Goal: Information Seeking & Learning: Learn about a topic

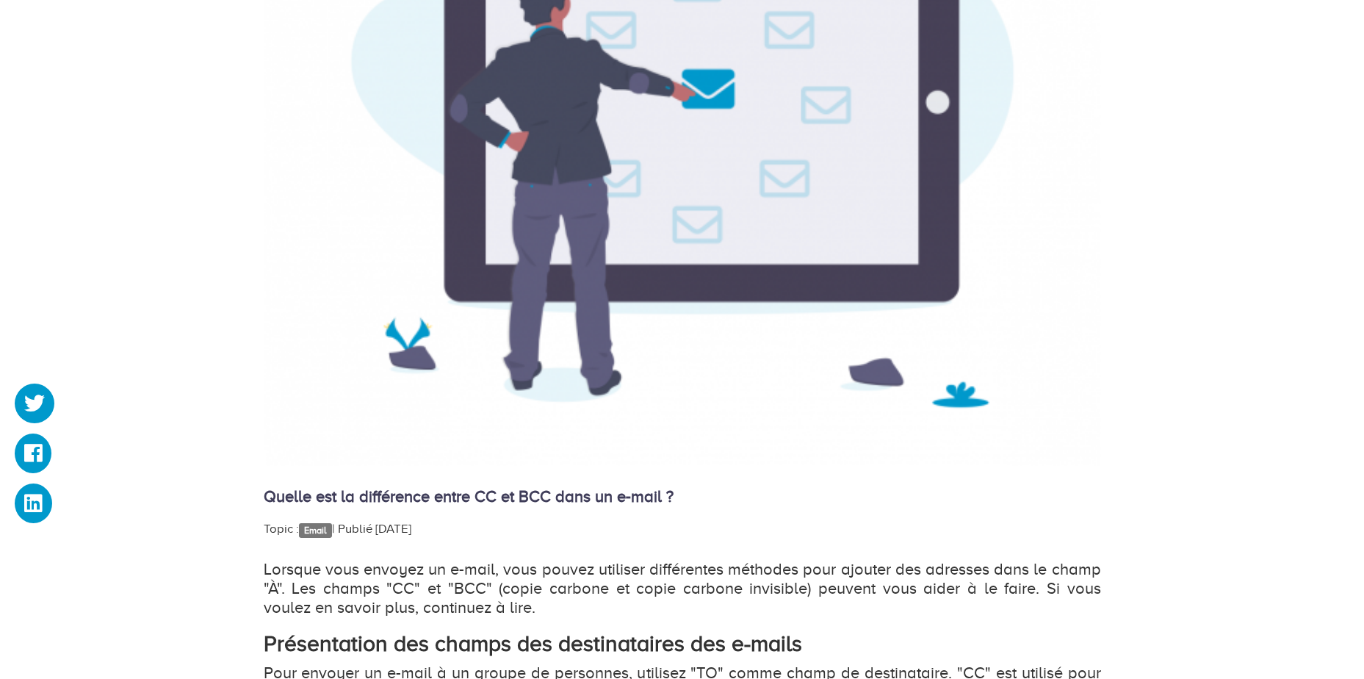
scroll to position [734, 0]
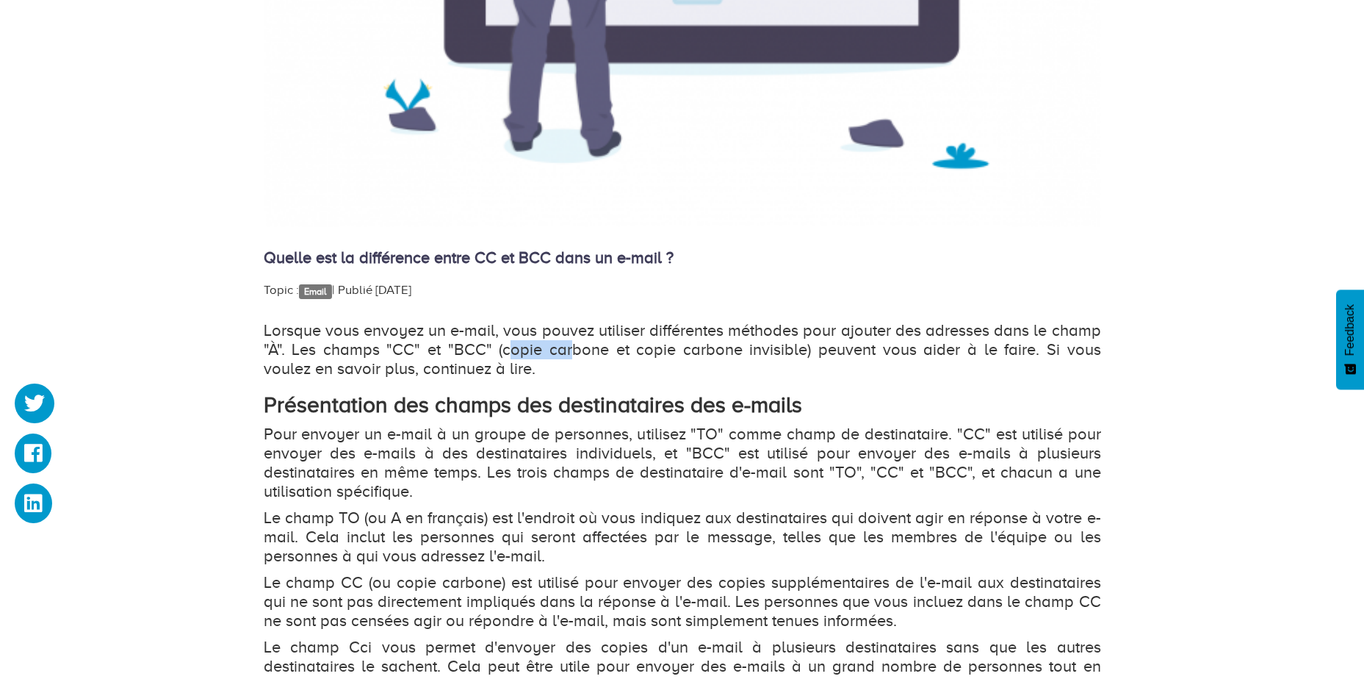
drag, startPoint x: 491, startPoint y: 351, endPoint x: 551, endPoint y: 349, distance: 59.5
click at [551, 349] on p "Lorsque vous envoyez un e-mail, vous pouvez utiliser différentes méthodes pour …" at bounding box center [682, 349] width 837 height 57
drag, startPoint x: 551, startPoint y: 349, endPoint x: 541, endPoint y: 371, distance: 24.0
click at [541, 371] on p "Lorsque vous envoyez un e-mail, vous pouvez utiliser différentes méthodes pour …" at bounding box center [682, 349] width 837 height 57
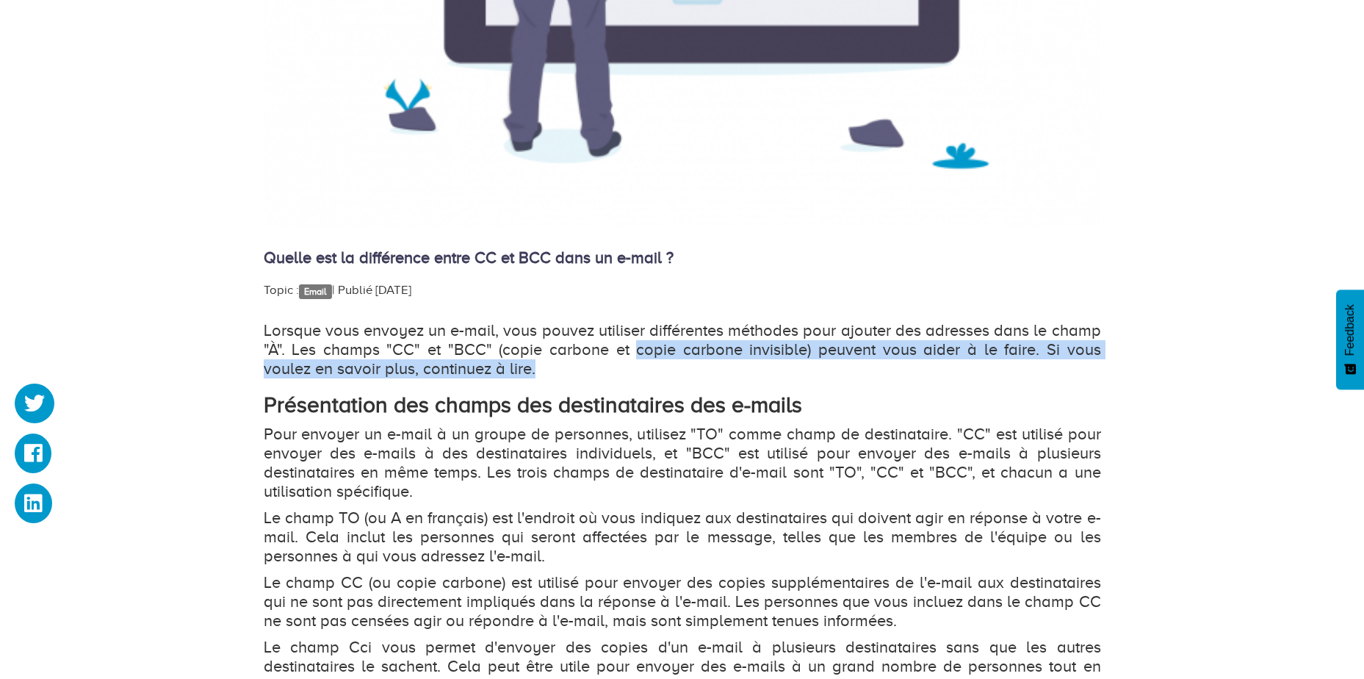
drag, startPoint x: 609, startPoint y: 350, endPoint x: 720, endPoint y: 369, distance: 112.5
click at [720, 369] on p "Lorsque vous envoyez un e-mail, vous pouvez utiliser différentes méthodes pour …" at bounding box center [682, 349] width 837 height 57
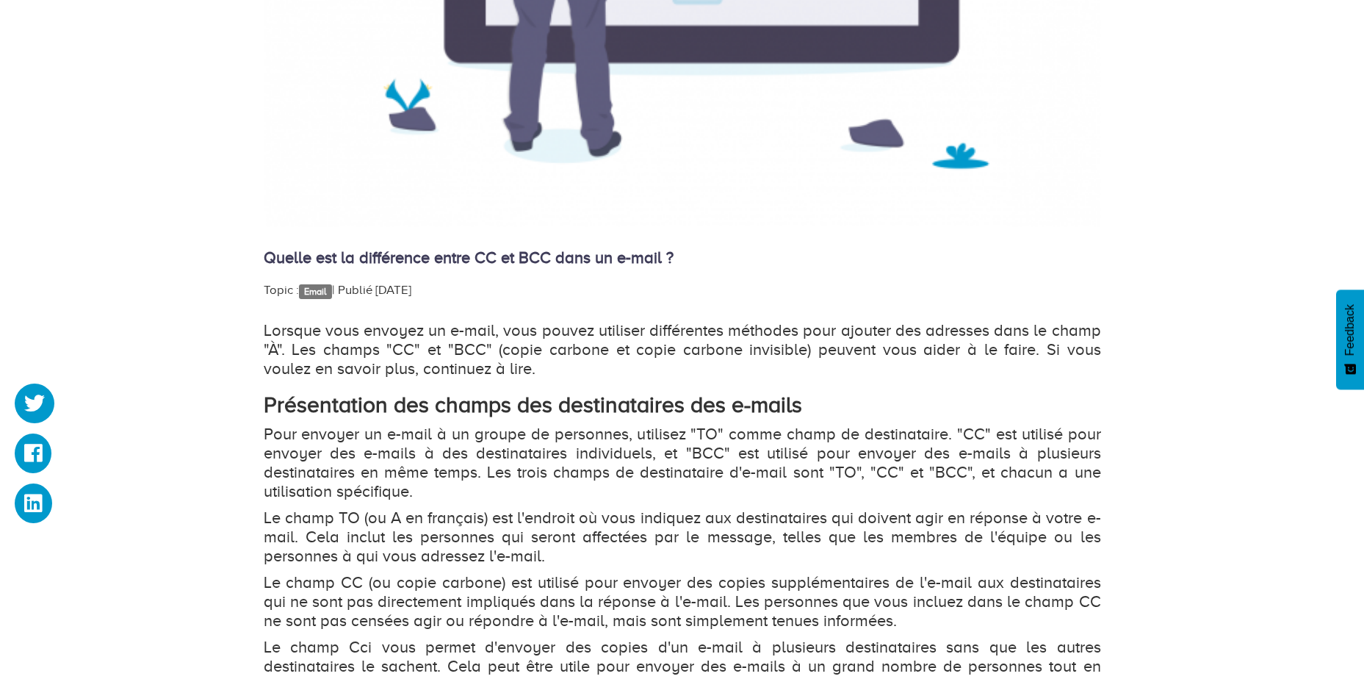
drag, startPoint x: 720, startPoint y: 369, endPoint x: 590, endPoint y: 398, distance: 132.5
click at [590, 398] on strong "Présentation des champs des destinataires des e-mails" at bounding box center [533, 404] width 538 height 25
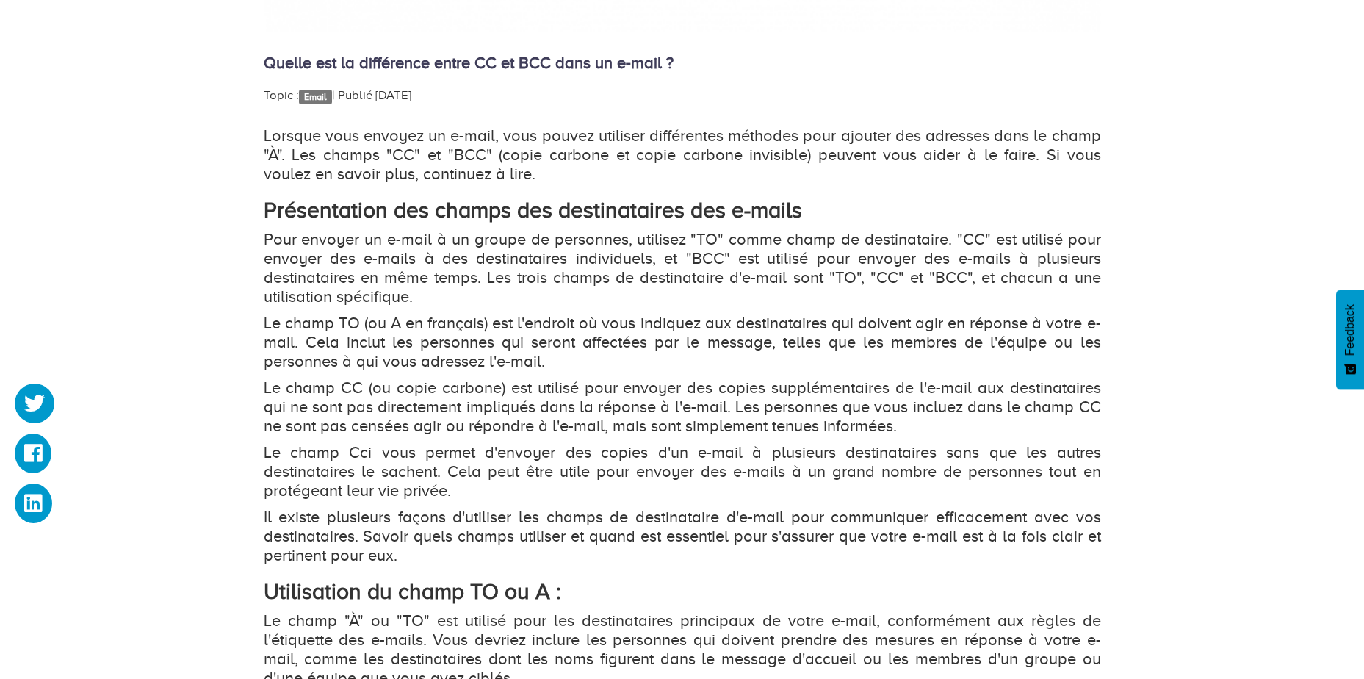
scroll to position [955, 0]
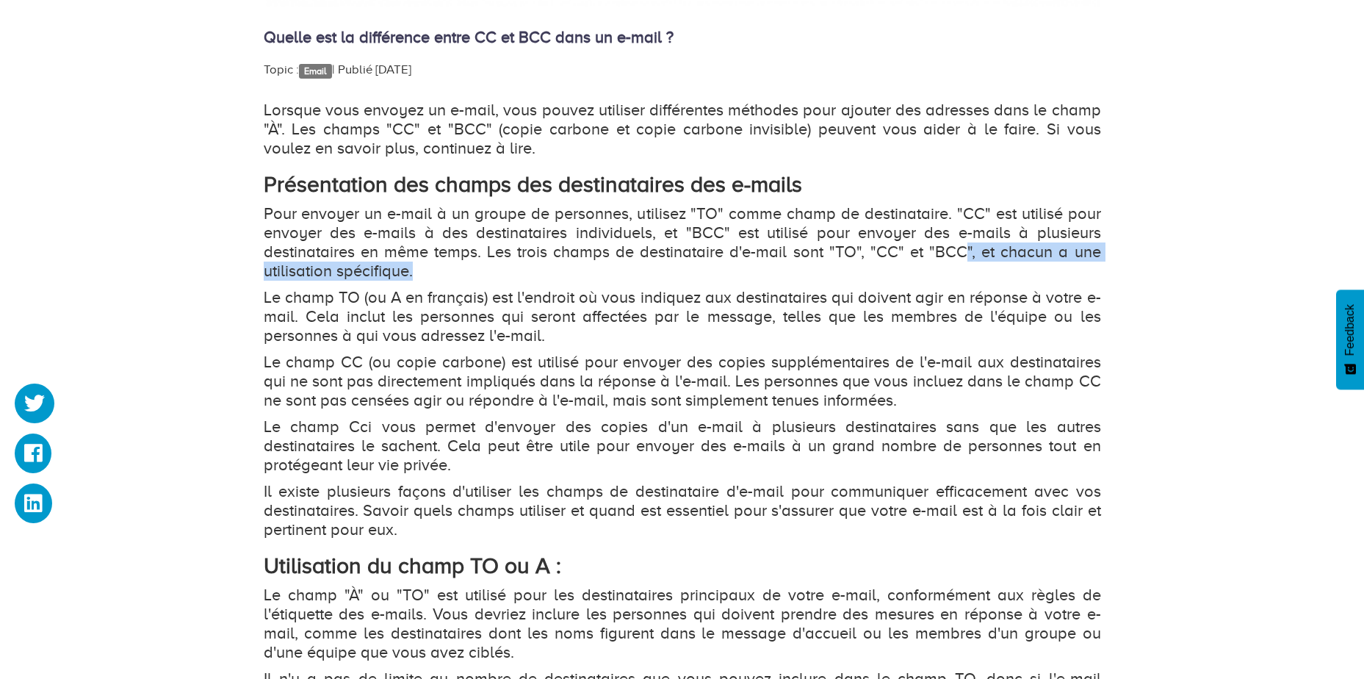
drag, startPoint x: 968, startPoint y: 253, endPoint x: 1062, endPoint y: 266, distance: 94.9
click at [1062, 266] on p "Pour envoyer un e-mail à un groupe de personnes, utilisez "TO" comme champ de d…" at bounding box center [682, 242] width 837 height 76
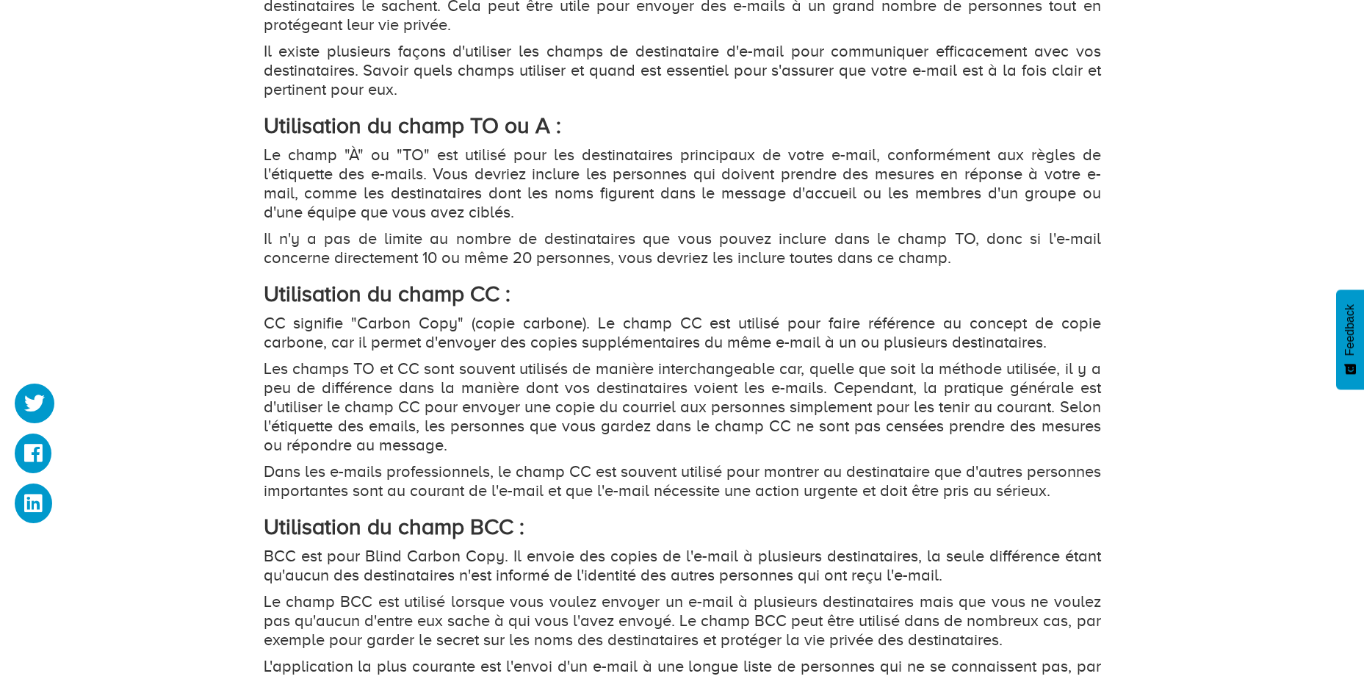
scroll to position [1395, 0]
click at [454, 533] on strong "Utilisation du champ BCC :" at bounding box center [394, 525] width 261 height 25
drag, startPoint x: 458, startPoint y: 545, endPoint x: 509, endPoint y: 543, distance: 50.7
click at [509, 538] on strong "Utilisation du champ BCC :" at bounding box center [394, 525] width 261 height 25
drag, startPoint x: 509, startPoint y: 543, endPoint x: 404, endPoint y: 601, distance: 119.6
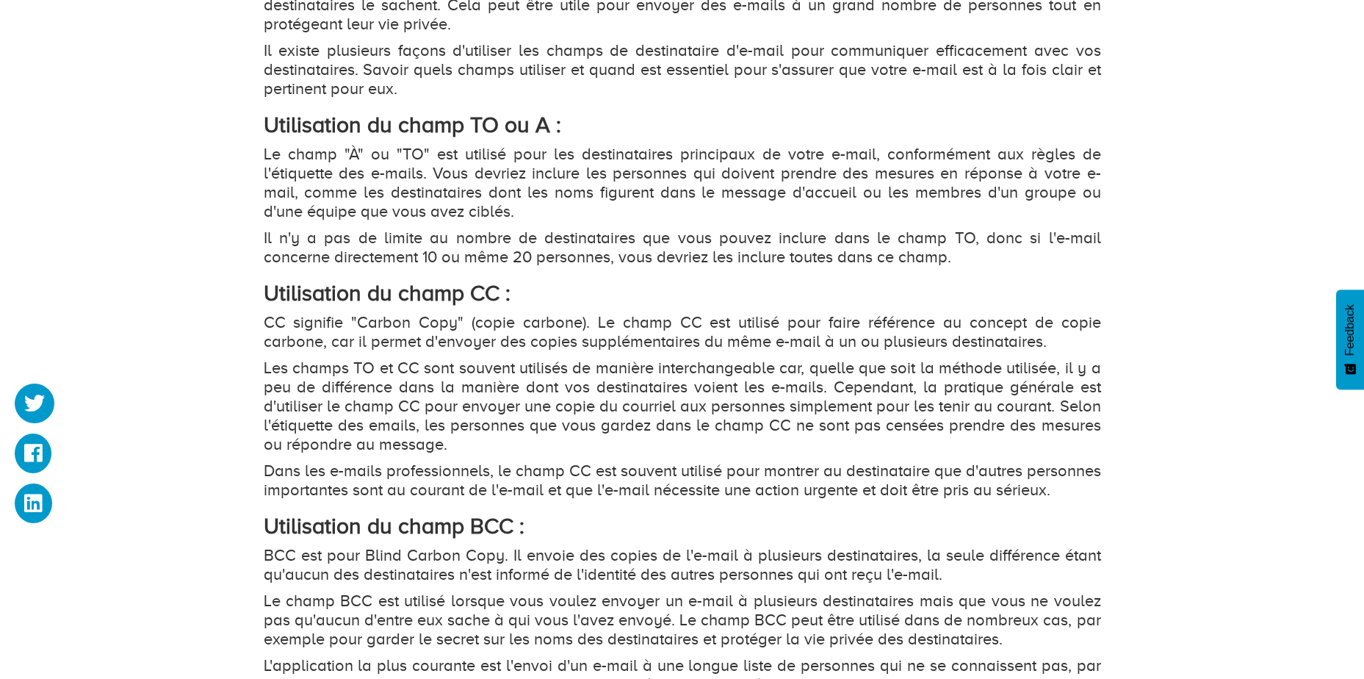
click at [404, 584] on p "BCC est pour Blind Carbon Copy. Il envoie des copies de l'e-mail à plusieurs de…" at bounding box center [682, 565] width 837 height 38
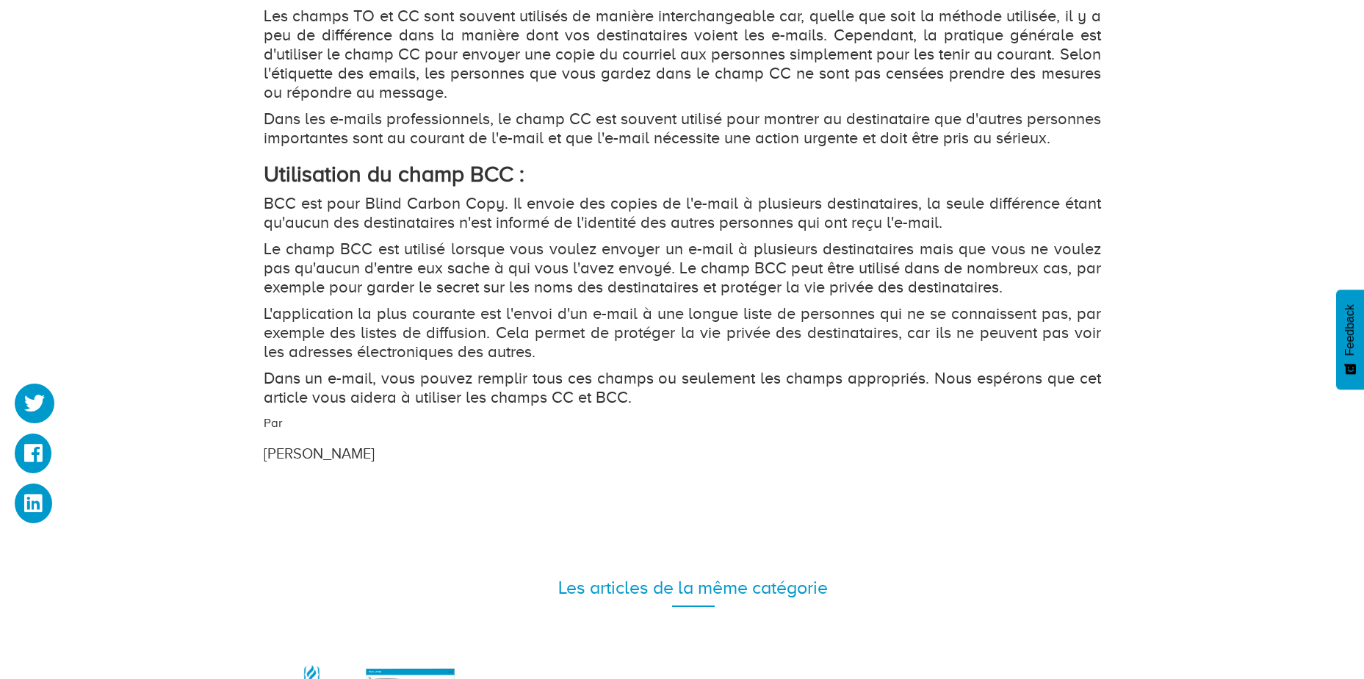
scroll to position [1762, 0]
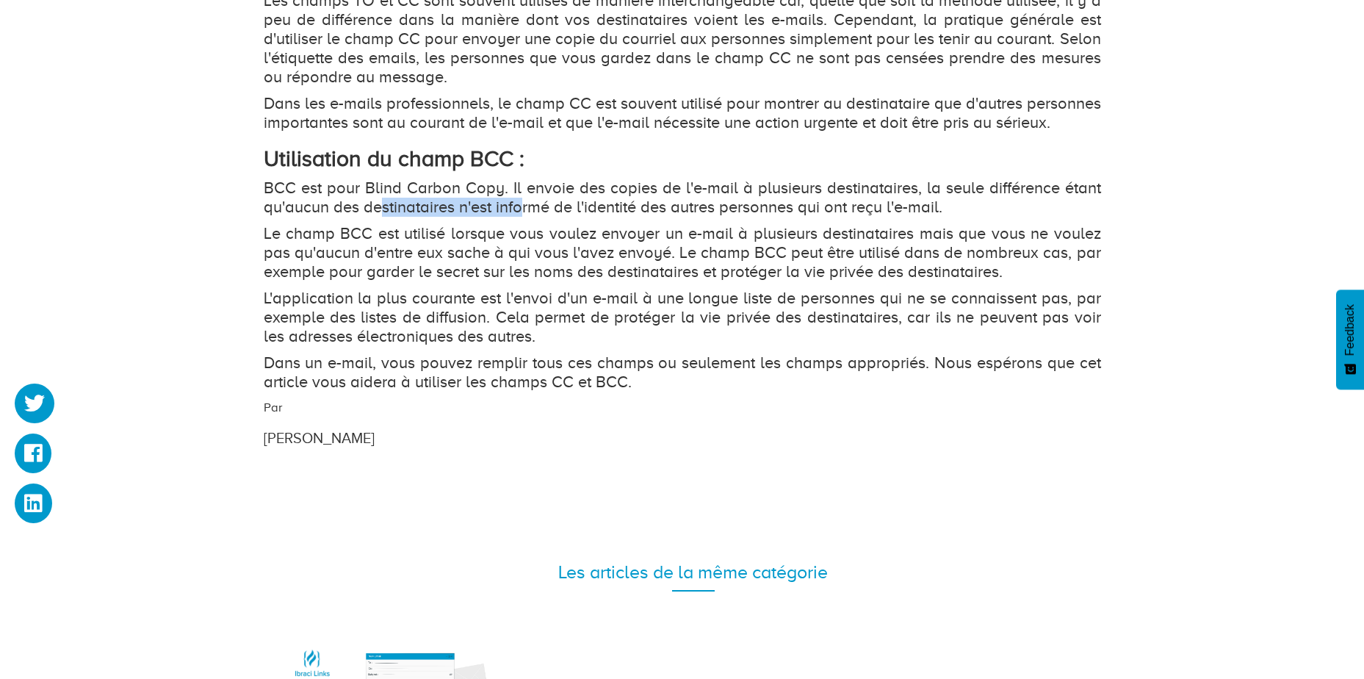
drag, startPoint x: 380, startPoint y: 228, endPoint x: 522, endPoint y: 235, distance: 142.6
click at [522, 217] on p "BCC est pour Blind Carbon Copy. Il envoie des copies de l'e-mail à plusieurs de…" at bounding box center [682, 197] width 837 height 38
drag, startPoint x: 522, startPoint y: 235, endPoint x: 496, endPoint y: 297, distance: 67.5
click at [496, 281] on p "Le champ BCC est utilisé lorsque vous voulez envoyer un e-mail à plusieurs dest…" at bounding box center [682, 252] width 837 height 57
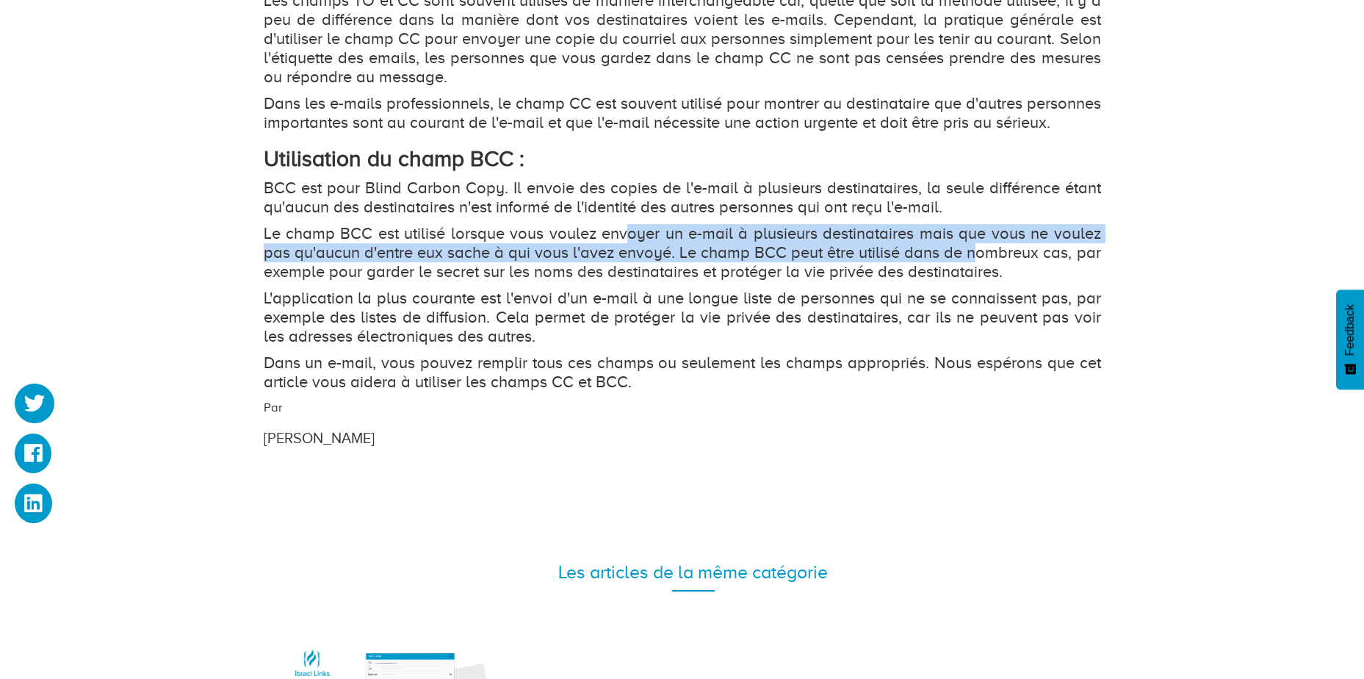
drag, startPoint x: 629, startPoint y: 236, endPoint x: 981, endPoint y: 279, distance: 354.3
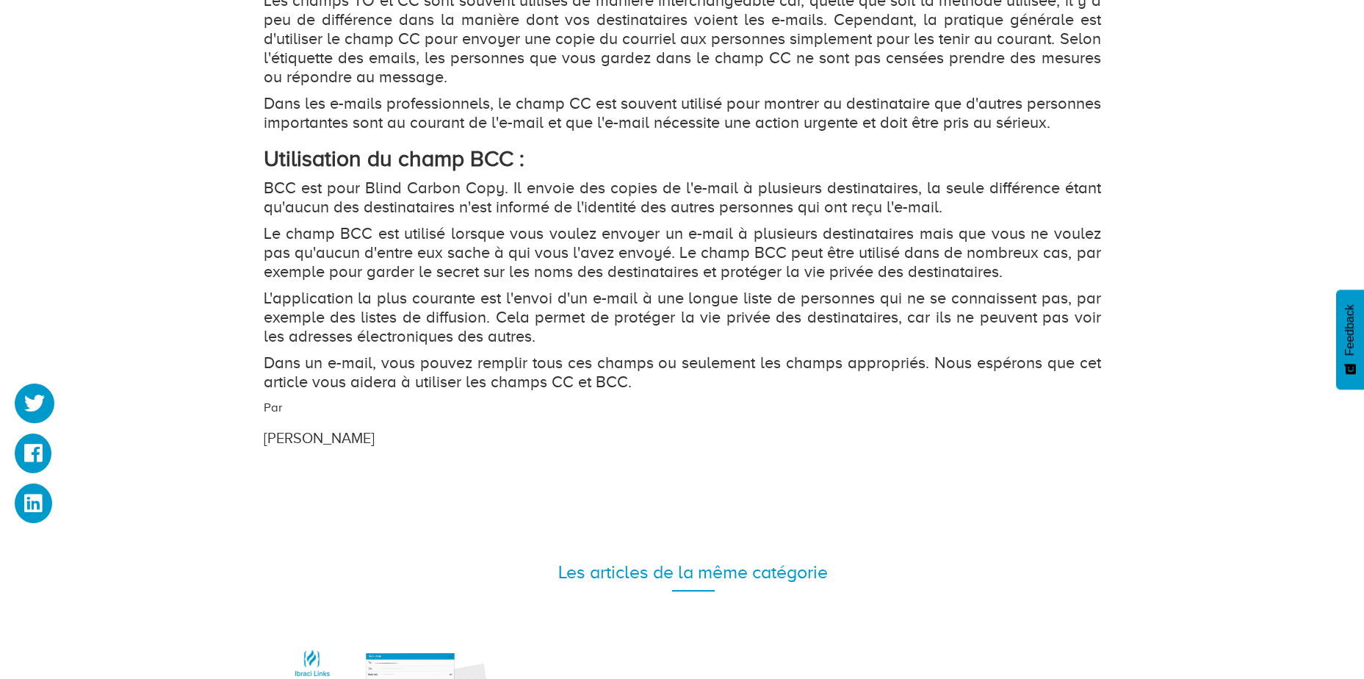
drag, startPoint x: 981, startPoint y: 279, endPoint x: 648, endPoint y: 326, distance: 336.7
click at [674, 325] on p "L'application la plus courante est l'envoi d'un e-mail à une longue liste de pe…" at bounding box center [682, 317] width 837 height 57
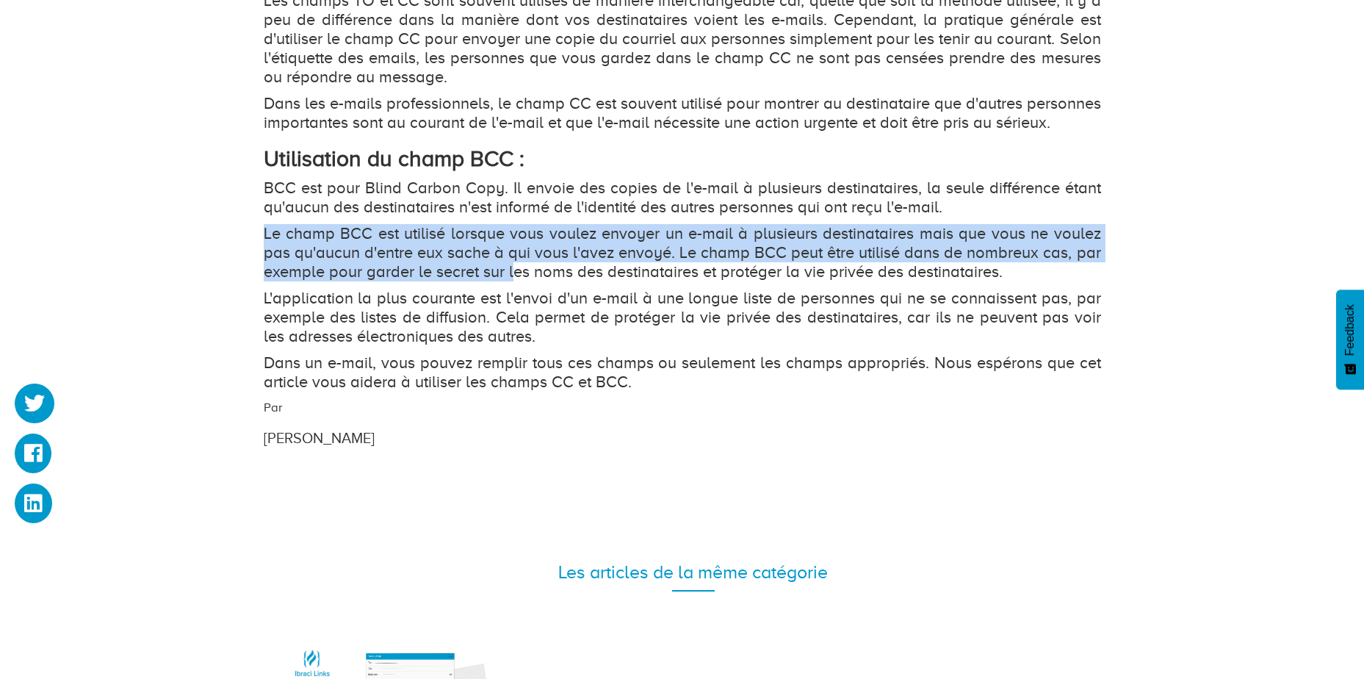
drag, startPoint x: 256, startPoint y: 252, endPoint x: 516, endPoint y: 289, distance: 263.3
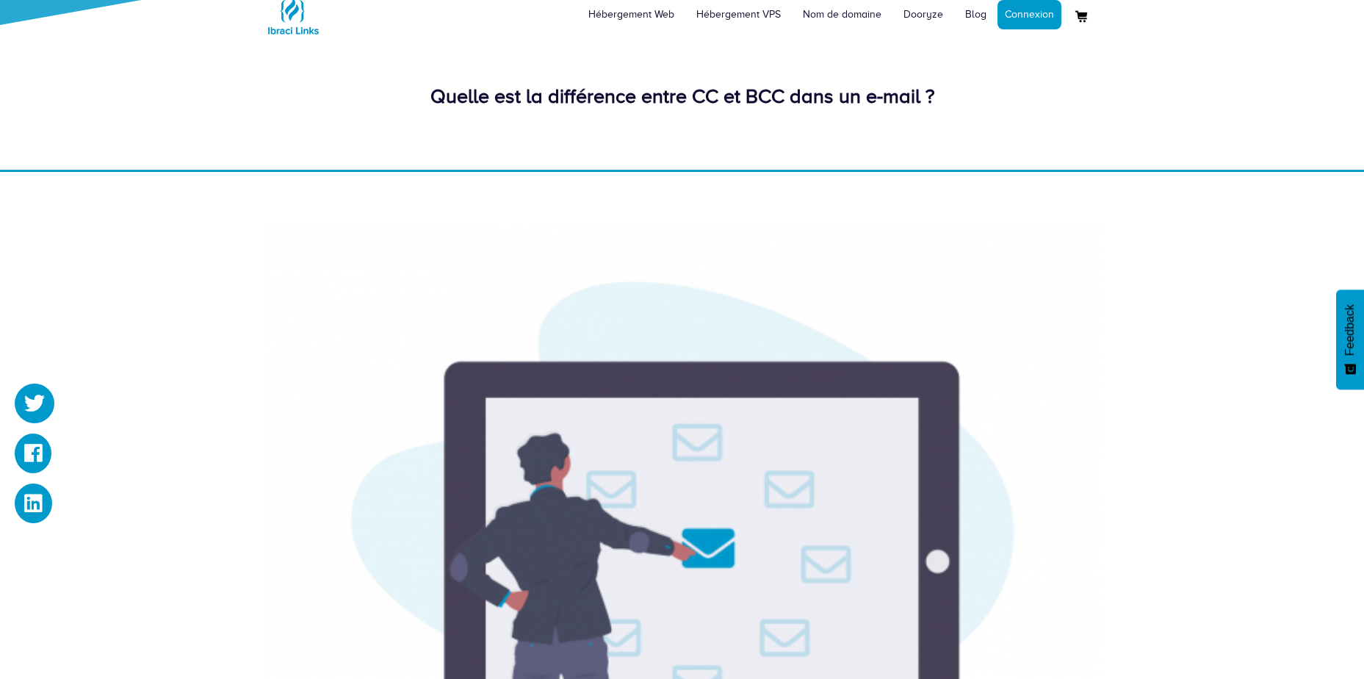
scroll to position [0, 0]
